Goal: Task Accomplishment & Management: Manage account settings

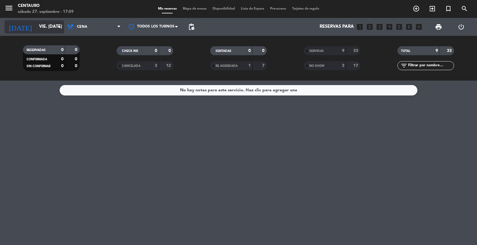
click at [58, 28] on icon "arrow_drop_down" at bounding box center [58, 26] width 7 height 7
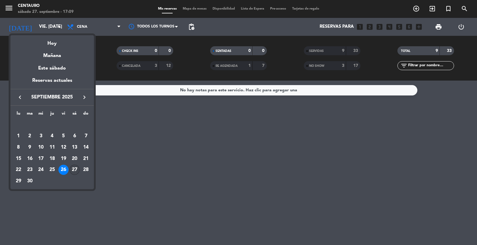
click at [73, 171] on div "27" at bounding box center [74, 170] width 10 height 10
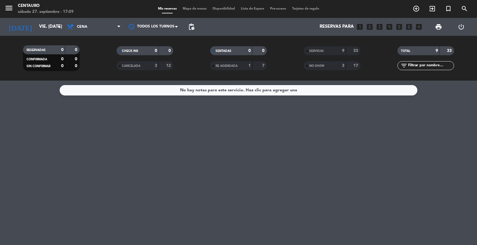
type input "sáb. [DATE]"
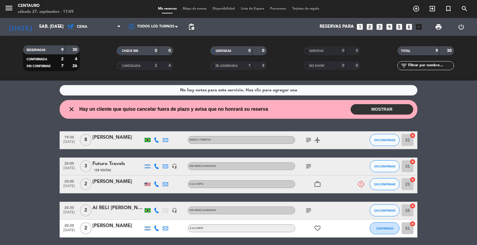
click at [390, 108] on button "MOSTRAR" at bounding box center [382, 109] width 63 height 10
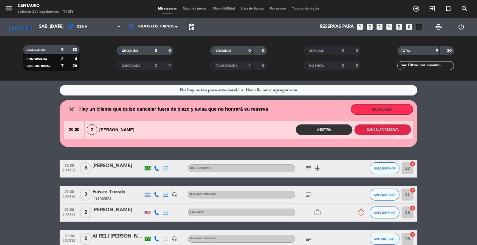
click at [394, 130] on button "Cancelar reserva" at bounding box center [383, 129] width 57 height 10
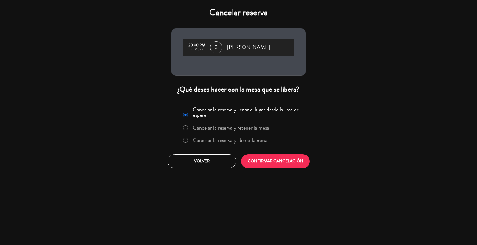
drag, startPoint x: 289, startPoint y: 151, endPoint x: 296, endPoint y: 168, distance: 18.6
click at [289, 151] on div "Cancelar la reserva y llenar el lugar desde la lista de espera Cancelar la rese…" at bounding box center [238, 136] width 143 height 72
click at [298, 170] on div "Cancelar la reserva y llenar el lugar desde la lista de espera Cancelar la rese…" at bounding box center [238, 136] width 143 height 72
click at [296, 161] on button "CONFIRMAR CANCELACIÓN" at bounding box center [275, 161] width 69 height 14
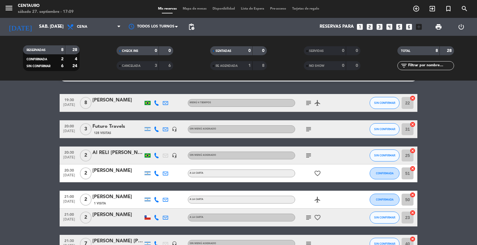
scroll to position [11, 0]
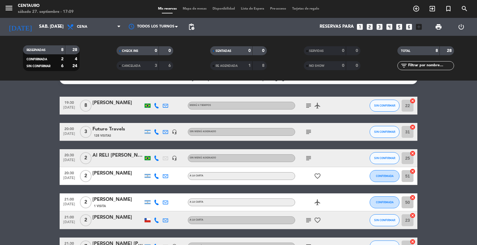
click at [310, 131] on icon "subject" at bounding box center [308, 131] width 7 height 7
click at [191, 10] on span "Mapa de mesas" at bounding box center [195, 8] width 30 height 3
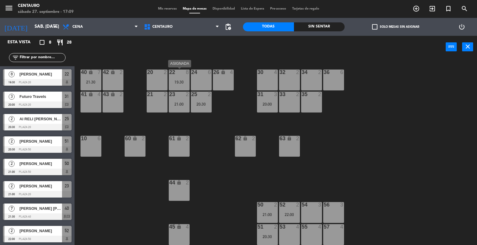
click at [174, 76] on div "22 8 19:30" at bounding box center [179, 79] width 21 height 21
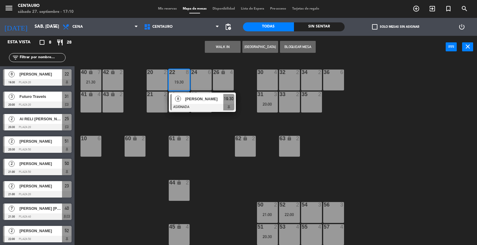
click at [96, 101] on div "41 lock 4" at bounding box center [91, 102] width 21 height 21
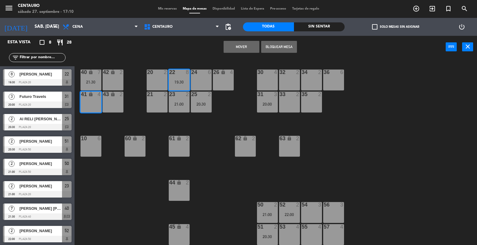
drag, startPoint x: 236, startPoint y: 42, endPoint x: 219, endPoint y: 50, distance: 18.3
click at [235, 43] on button "Mover" at bounding box center [242, 47] width 36 height 12
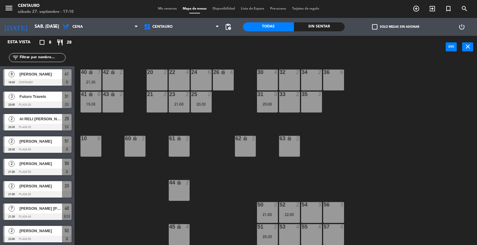
click at [93, 76] on div "40 lock 7 21:30" at bounding box center [91, 79] width 21 height 21
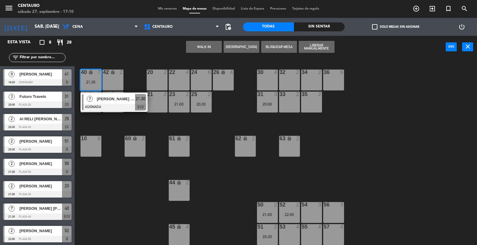
click at [202, 78] on div "24 6" at bounding box center [201, 79] width 21 height 21
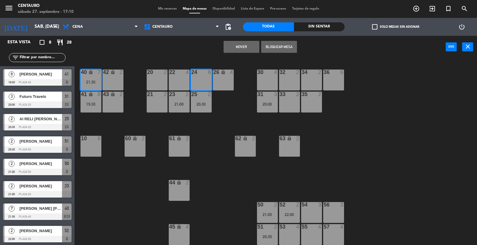
drag, startPoint x: 238, startPoint y: 48, endPoint x: 225, endPoint y: 83, distance: 37.3
click at [238, 49] on button "Mover" at bounding box center [242, 47] width 36 height 12
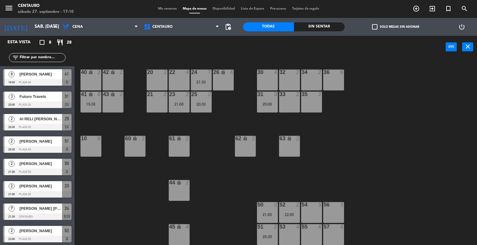
click at [205, 100] on div "25 2 20:30" at bounding box center [201, 102] width 21 height 21
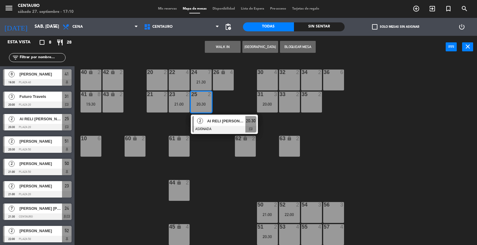
click at [294, 220] on div "53 4" at bounding box center [289, 234] width 21 height 21
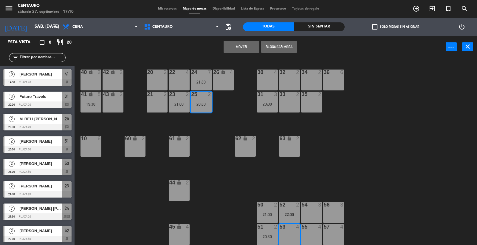
click at [230, 47] on button "Mover" at bounding box center [242, 47] width 36 height 12
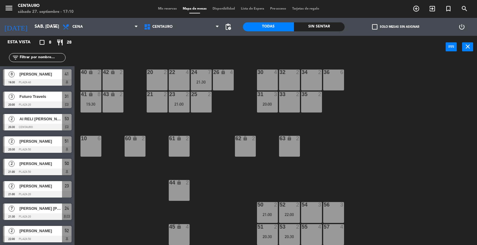
drag, startPoint x: 185, startPoint y: 92, endPoint x: 187, endPoint y: 95, distance: 3.6
click at [185, 93] on div "2" at bounding box center [189, 94] width 10 height 5
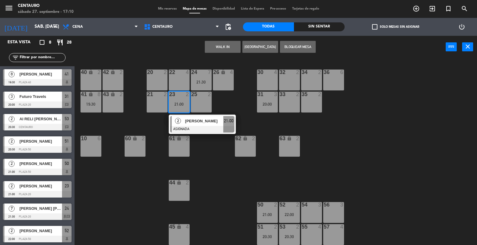
click at [317, 220] on div "55 4" at bounding box center [311, 234] width 21 height 21
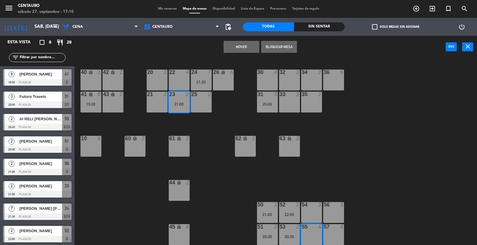
click at [240, 42] on button "Mover" at bounding box center [242, 47] width 36 height 12
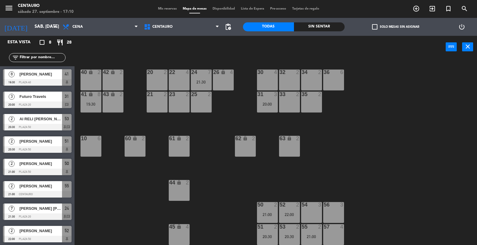
click at [354, 143] on div "20 2 22 4 24 7 21:30 26 lock 4 40 lock 2 42 lock 2 30 4 34 2 32 2 36 6 21 2 23 …" at bounding box center [278, 152] width 398 height 187
click at [344, 168] on div "20 2 22 4 24 7 21:30 26 lock 4 40 lock 2 42 lock 2 30 4 34 2 32 2 36 6 21 2 23 …" at bounding box center [278, 152] width 398 height 187
click at [308, 213] on div "54 3" at bounding box center [311, 212] width 21 height 21
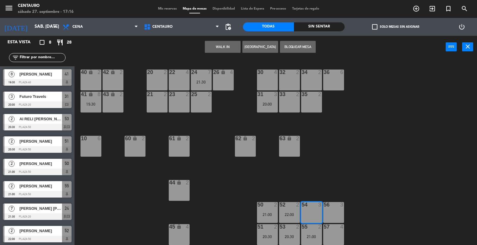
click at [255, 49] on button "[GEOGRAPHIC_DATA]" at bounding box center [260, 47] width 36 height 12
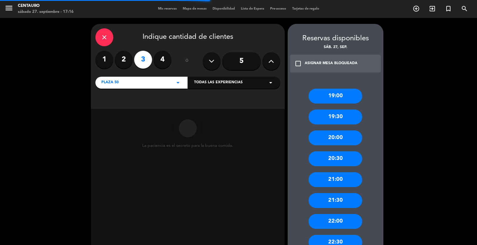
click at [124, 62] on label "2" at bounding box center [124, 60] width 18 height 18
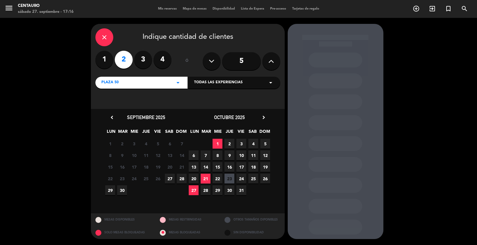
click at [104, 36] on icon "close" at bounding box center [104, 37] width 7 height 7
